Goal: Task Accomplishment & Management: Manage account settings

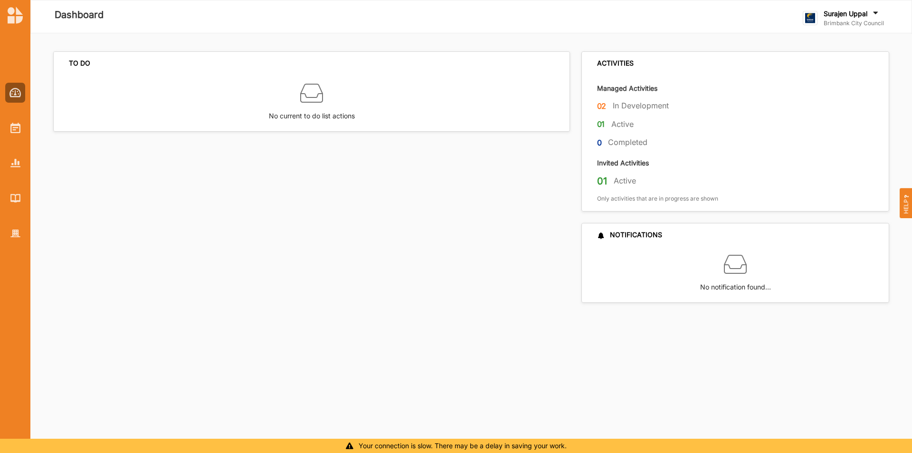
click at [2, 122] on div at bounding box center [15, 155] width 30 height 176
click at [832, 18] on div "Surajen Uppal" at bounding box center [853, 14] width 60 height 10
click at [813, 113] on div "Log Out" at bounding box center [852, 117] width 98 height 19
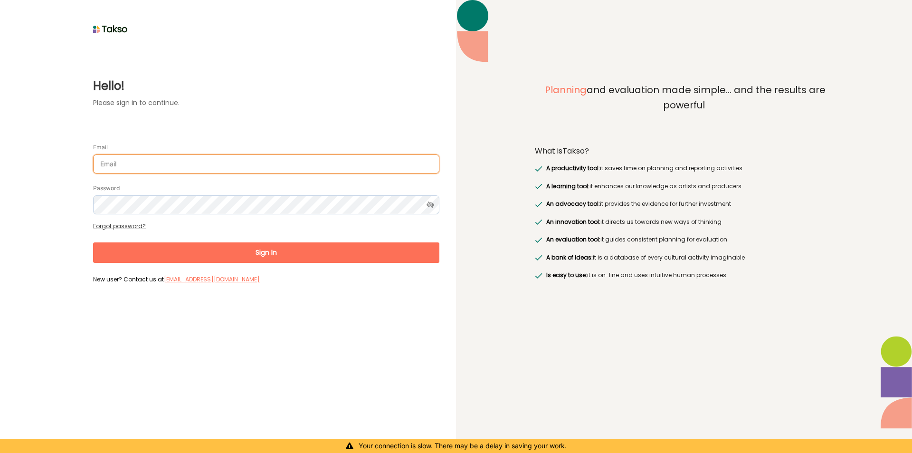
click at [224, 164] on input "Email" at bounding box center [266, 163] width 346 height 19
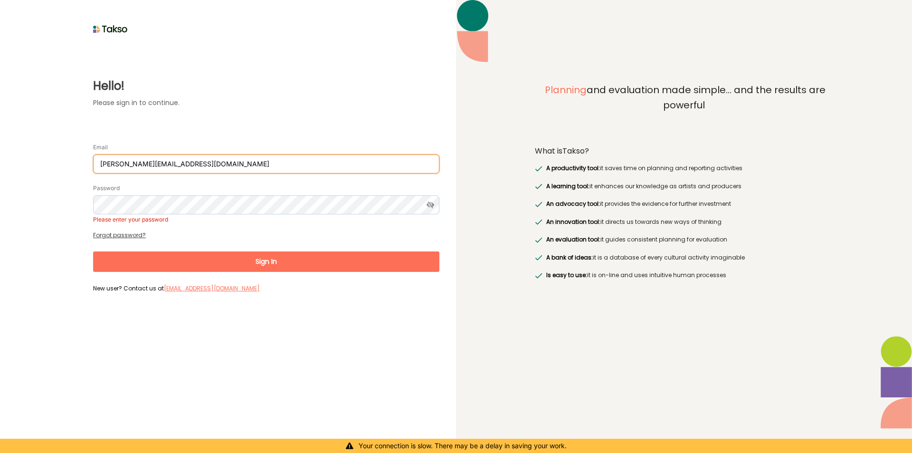
drag, startPoint x: 163, startPoint y: 166, endPoint x: 0, endPoint y: 87, distance: 181.2
click at [0, 87] on div "Hello! Please sign in to continue. Email [PERSON_NAME][EMAIL_ADDRESS][DOMAIN_NA…" at bounding box center [228, 226] width 456 height 453
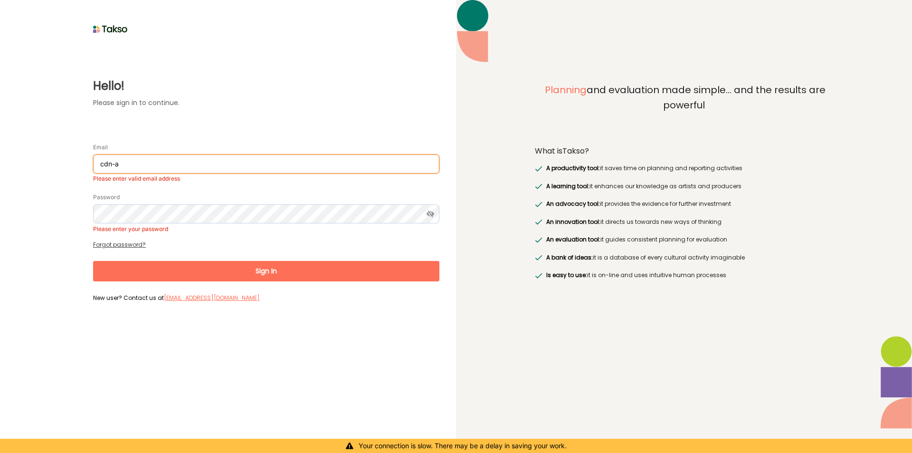
type input "[EMAIL_ADDRESS][DOMAIN_NAME]"
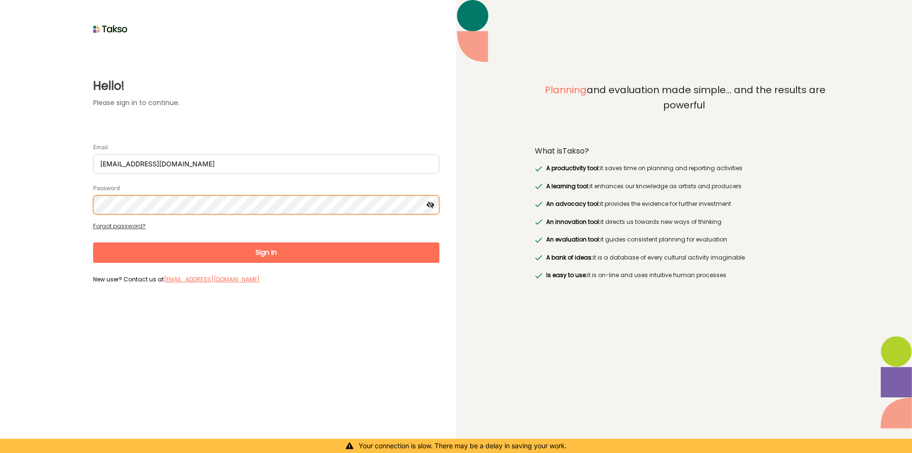
click at [93, 242] on button "Sign In" at bounding box center [266, 252] width 346 height 20
